Goal: Information Seeking & Learning: Learn about a topic

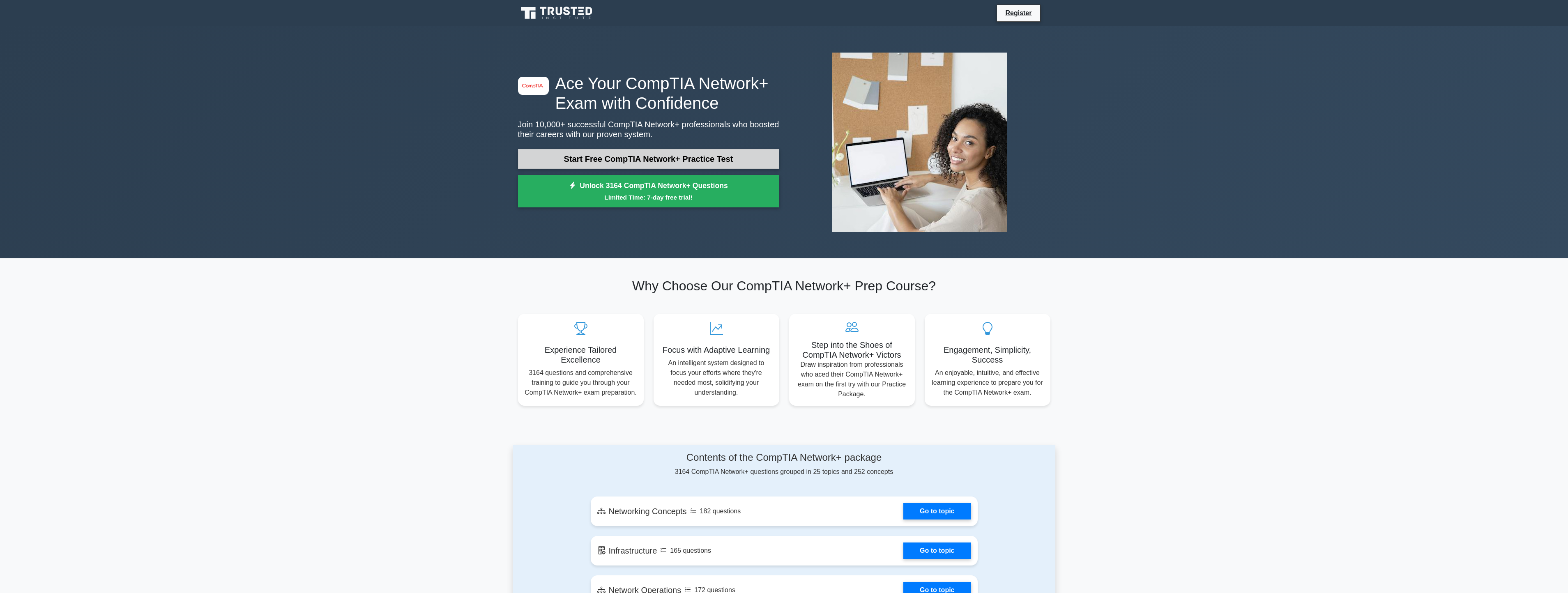
click at [656, 158] on link "Start Free CompTIA Network+ Practice Test" at bounding box center [649, 159] width 262 height 20
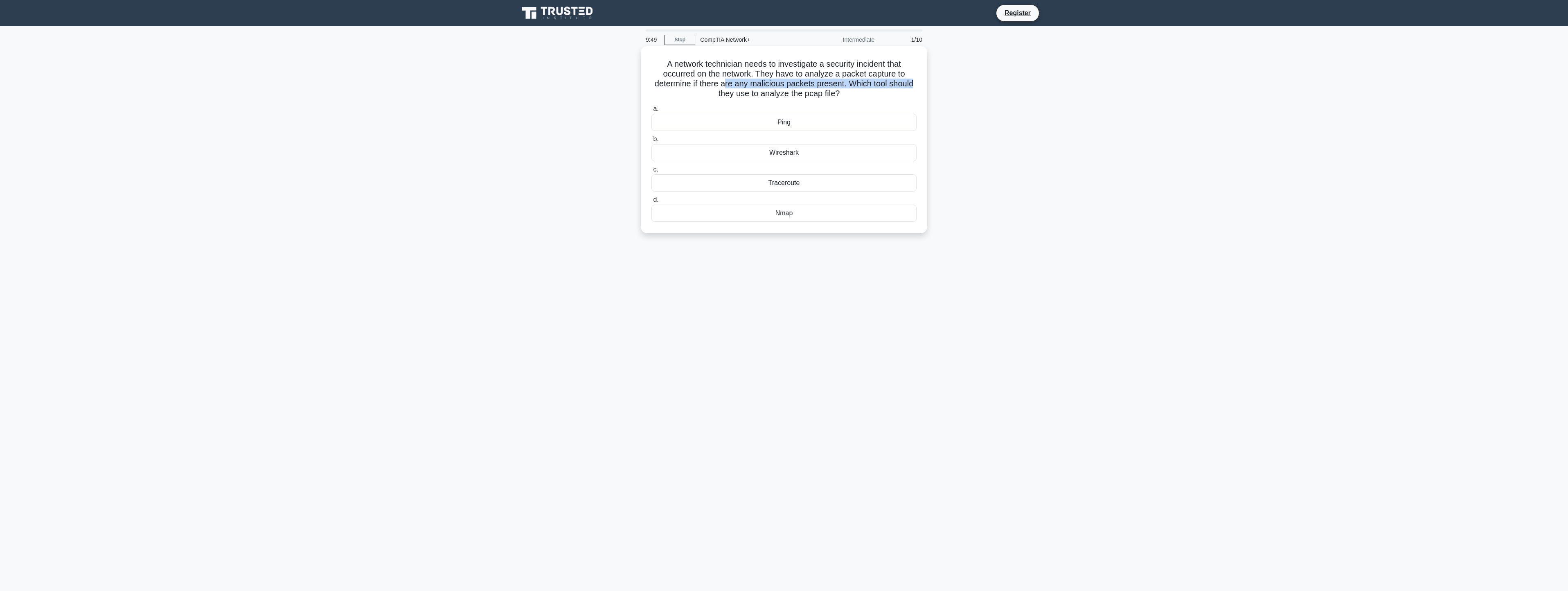
drag, startPoint x: 724, startPoint y: 81, endPoint x: 922, endPoint y: 85, distance: 198.0
click at [922, 85] on div "A network technician needs to investigate a security incident that occurred on …" at bounding box center [784, 139] width 280 height 181
click at [1153, 179] on main "9:46 Stop CompTIA Network+ Intermediate 1/10 A network technician needs to inve…" at bounding box center [784, 309] width 1568 height 565
click at [780, 150] on div "Wireshark" at bounding box center [784, 153] width 265 height 17
click at [651, 142] on input "b. Wireshark" at bounding box center [651, 139] width 0 height 5
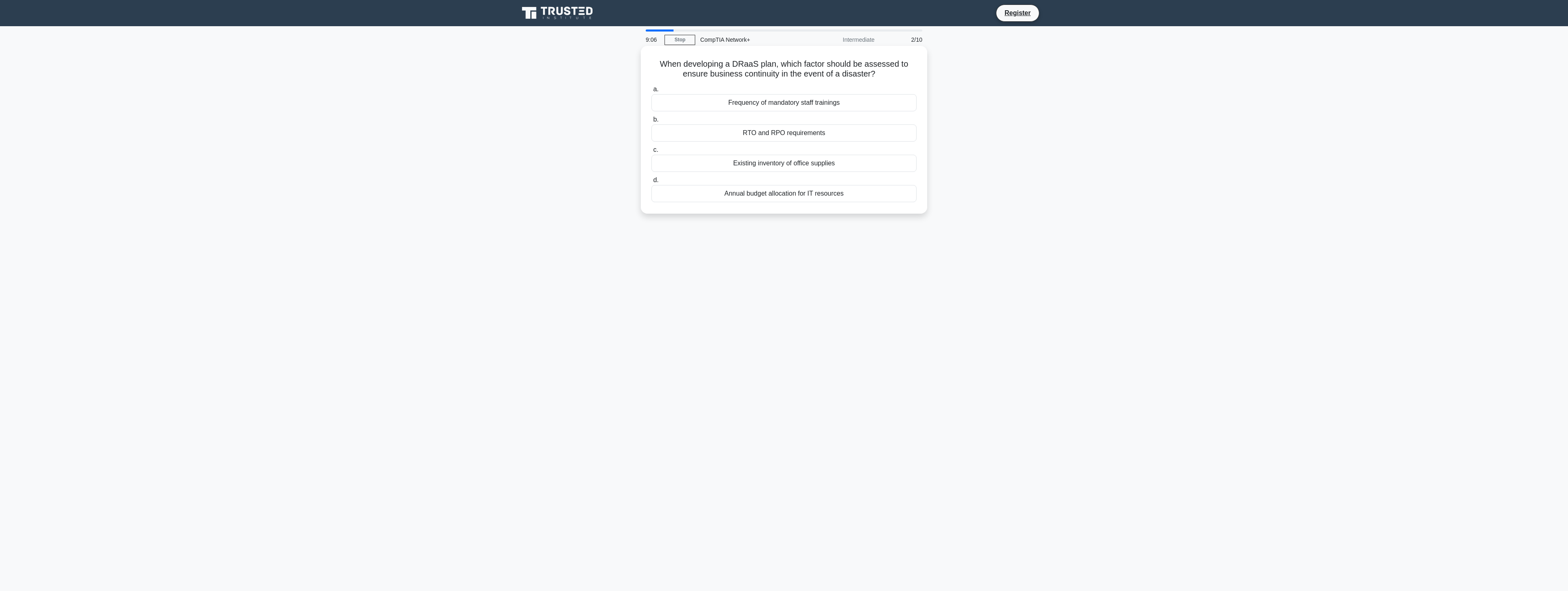
click at [827, 134] on div "RTO and RPO requirements" at bounding box center [784, 133] width 265 height 17
click at [651, 122] on input "b. RTO and RPO requirements" at bounding box center [651, 119] width 0 height 5
click at [833, 186] on div "It represents a shortcut for writing the entire address." at bounding box center [784, 194] width 265 height 17
click at [651, 183] on input "d. It represents a shortcut for writing the entire address." at bounding box center [651, 180] width 0 height 5
drag, startPoint x: 693, startPoint y: 75, endPoint x: 895, endPoint y: 75, distance: 202.0
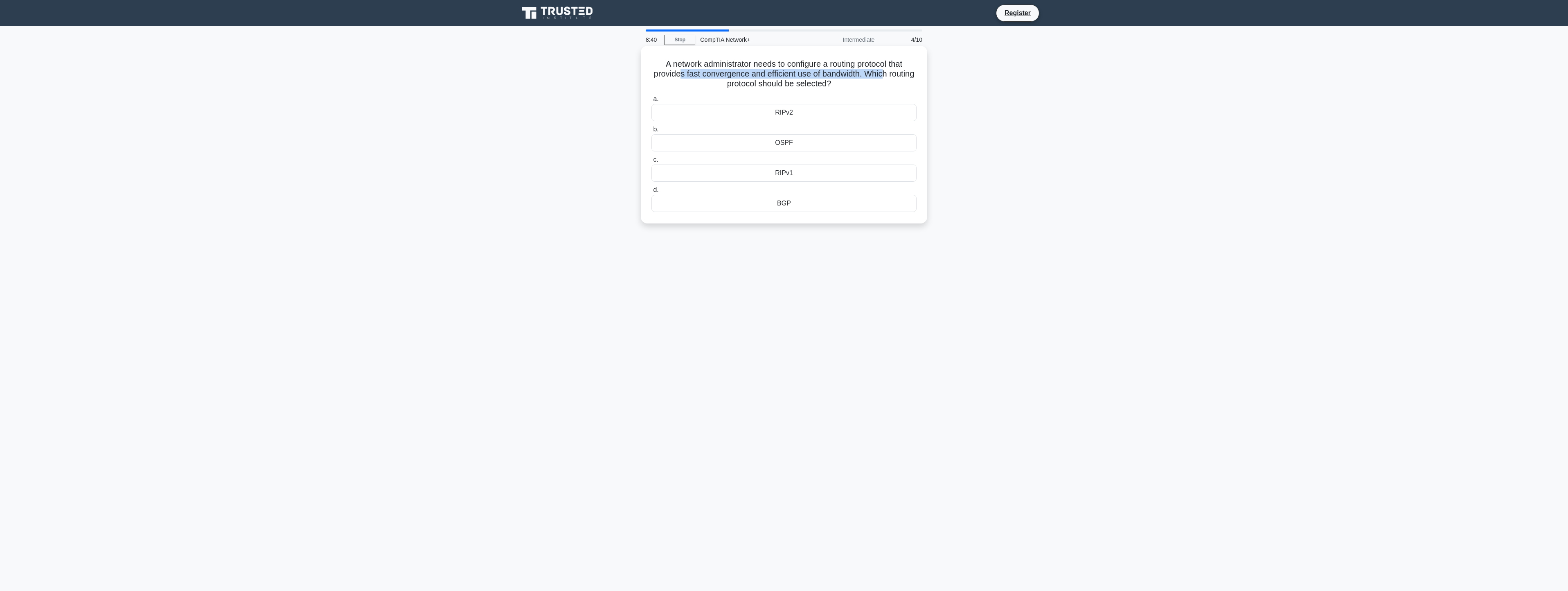
click at [895, 75] on h5 "A network administrator needs to configure a routing protocol that provides fas…" at bounding box center [784, 74] width 267 height 30
click at [1043, 117] on div "A network administrator needs to configure a routing protocol that provides fas…" at bounding box center [783, 142] width 540 height 187
click at [797, 114] on div "RIPv2" at bounding box center [784, 113] width 265 height 17
click at [651, 102] on input "a. RIPv2" at bounding box center [651, 99] width 0 height 5
click at [787, 102] on div "Application virtualization" at bounding box center [784, 103] width 265 height 17
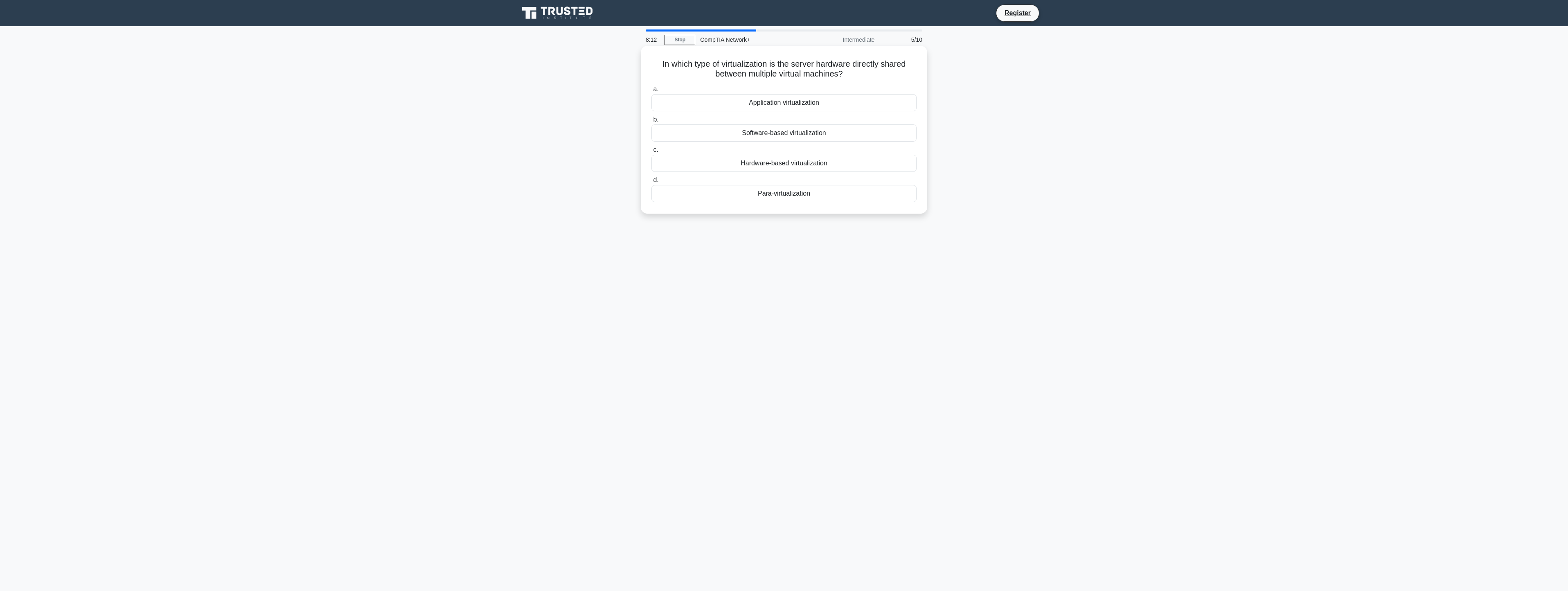
click at [651, 92] on input "a. Application virtualization" at bounding box center [651, 89] width 0 height 5
click at [794, 102] on div "Cataloging all host devices and their respective IP addresses" at bounding box center [784, 103] width 265 height 17
click at [651, 92] on input "a. Cataloging all host devices and their respective IP addresses" at bounding box center [651, 89] width 0 height 5
drag, startPoint x: 756, startPoint y: 85, endPoint x: 882, endPoint y: 80, distance: 126.1
click at [882, 80] on h5 "When analyzing network performance, a technician notices high latency and errat…" at bounding box center [784, 74] width 267 height 30
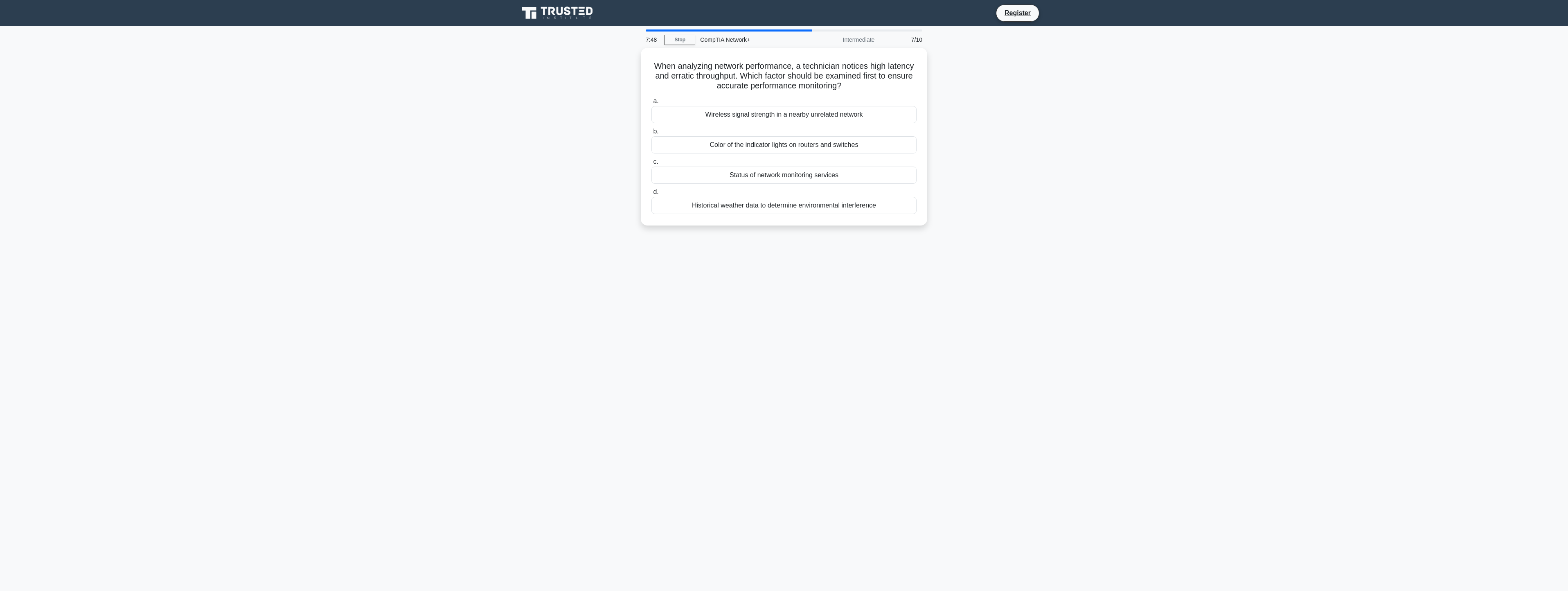
click at [1124, 142] on main "7:48 Stop CompTIA Network+ Intermediate 7/10 When analyzing network performance…" at bounding box center [784, 309] width 1568 height 565
click at [822, 172] on div "Status of network monitoring services" at bounding box center [784, 173] width 265 height 17
click at [651, 163] on input "c. Status of network monitoring services" at bounding box center [651, 159] width 0 height 5
drag, startPoint x: 737, startPoint y: 65, endPoint x: 914, endPoint y: 66, distance: 177.0
click at [914, 66] on h5 "Which of the following is an advantage of using containers instead of virtual m…" at bounding box center [784, 69] width 267 height 21
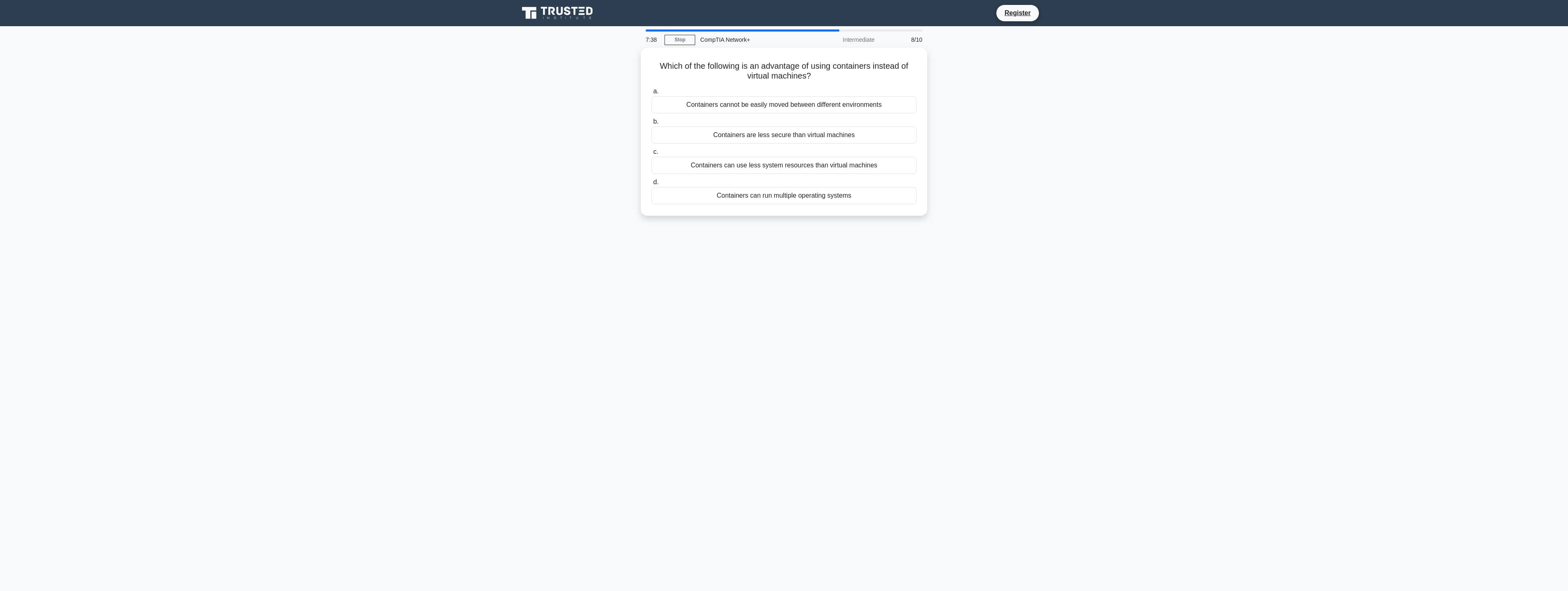
click at [1057, 103] on main "7:38 Stop CompTIA Network+ Intermediate 8/10 Which of the following is an advan…" at bounding box center [784, 309] width 1568 height 565
click at [760, 193] on div "Containers can run multiple operating systems" at bounding box center [784, 194] width 265 height 17
click at [651, 183] on input "d. Containers can run multiple operating systems" at bounding box center [651, 180] width 0 height 5
click at [861, 108] on div "SaaS provides software applications via the internet, while IaaS provides compu…" at bounding box center [784, 108] width 265 height 27
click at [651, 92] on input "a. SaaS provides software applications via the internet, while IaaS provides co…" at bounding box center [651, 89] width 0 height 5
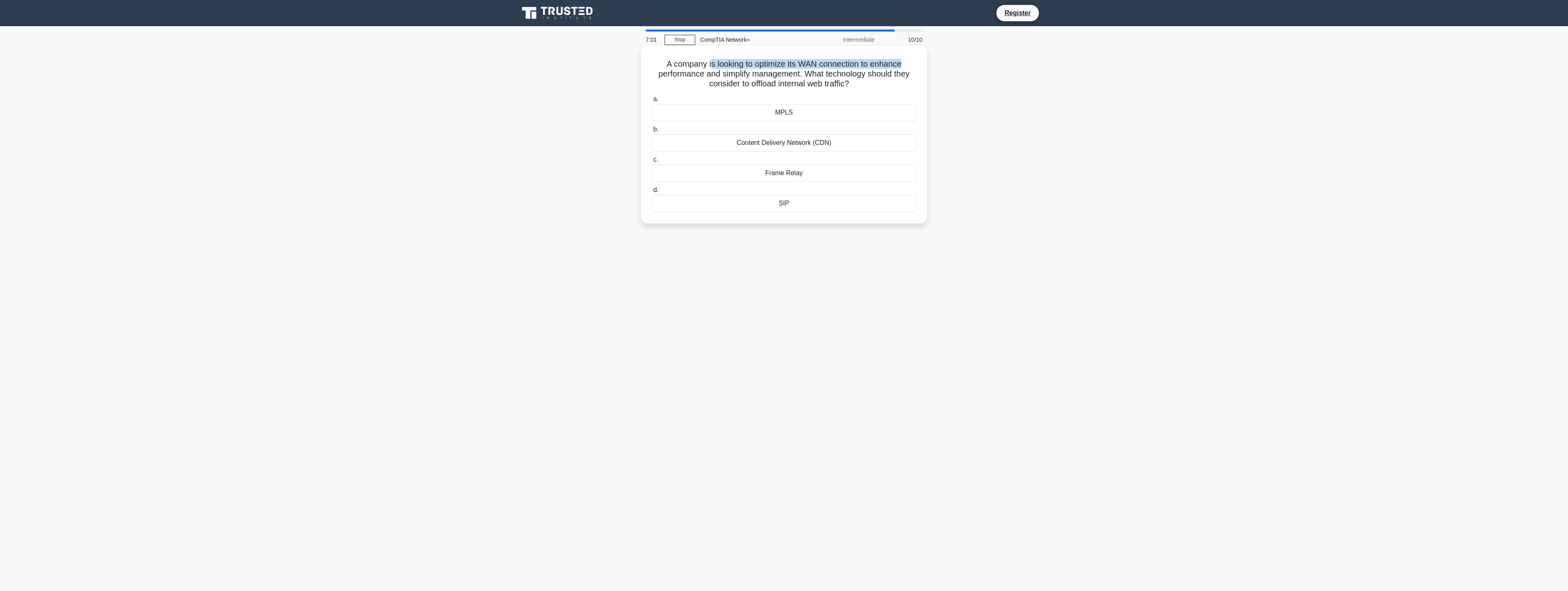
drag, startPoint x: 710, startPoint y: 65, endPoint x: 906, endPoint y: 67, distance: 196.0
click at [906, 67] on h5 "A company is looking to optimize its WAN connection to enhance performance and …" at bounding box center [784, 74] width 267 height 30
drag, startPoint x: 699, startPoint y: 74, endPoint x: 906, endPoint y: 77, distance: 207.0
click at [906, 77] on h5 "A company is looking to optimize its WAN connection to enhance performance and …" at bounding box center [784, 74] width 267 height 30
drag, startPoint x: 708, startPoint y: 83, endPoint x: 881, endPoint y: 84, distance: 173.0
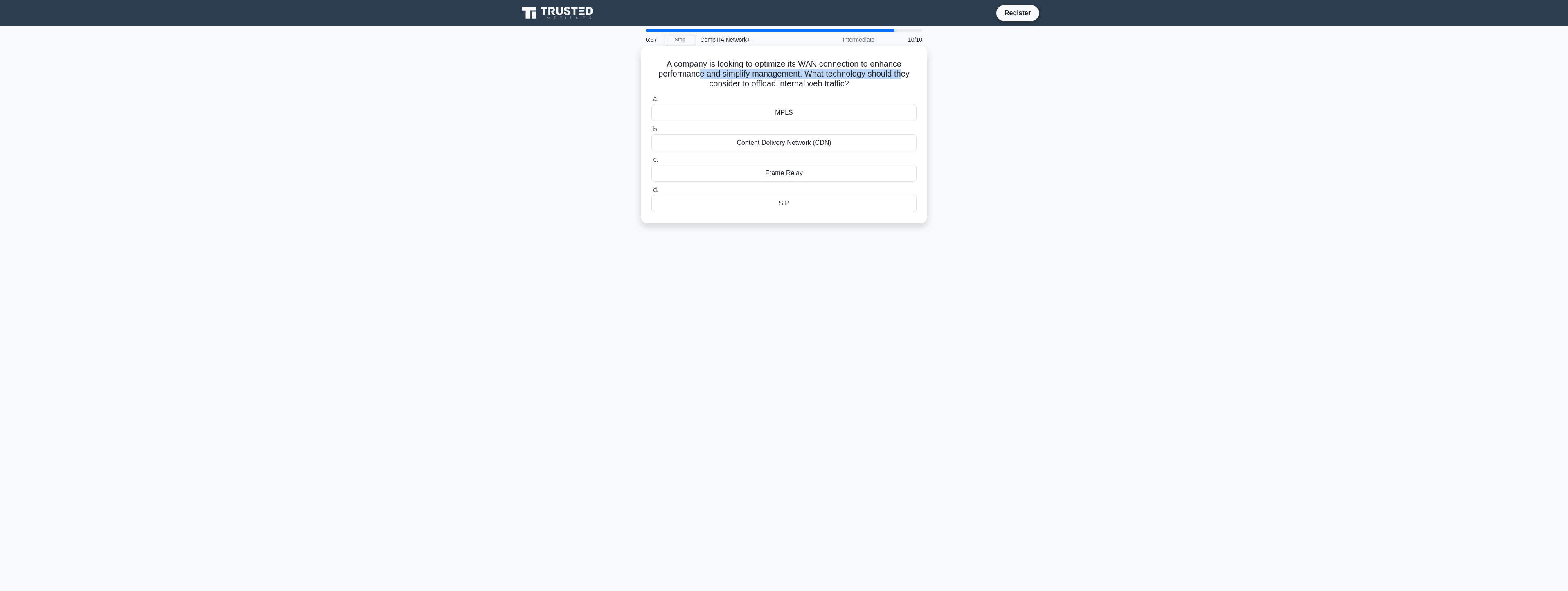
click at [881, 84] on h5 "A company is looking to optimize its WAN connection to enhance performance and …" at bounding box center [784, 74] width 267 height 30
click at [1043, 129] on div "A company is looking to optimize its WAN connection to enhance performance and …" at bounding box center [783, 142] width 540 height 187
click at [781, 113] on div "MPLS" at bounding box center [784, 113] width 265 height 17
click at [651, 102] on input "a. MPLS" at bounding box center [651, 99] width 0 height 5
